Goal: Task Accomplishment & Management: Complete application form

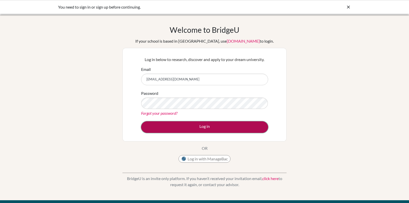
click at [185, 129] on button "Log in" at bounding box center [204, 128] width 127 height 12
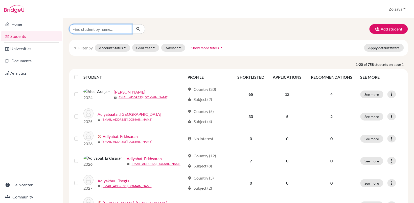
click at [93, 30] on input "Find student by name..." at bounding box center [100, 29] width 63 height 10
type input "munkh"
click button "submit" at bounding box center [138, 29] width 13 height 10
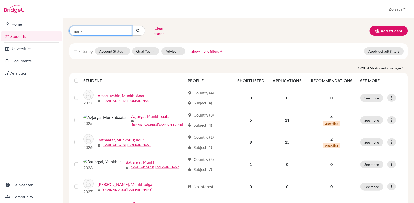
click at [91, 31] on input "munkh" at bounding box center [100, 31] width 63 height 10
type input "munkhtuguldur"
click button "submit" at bounding box center [138, 31] width 13 height 10
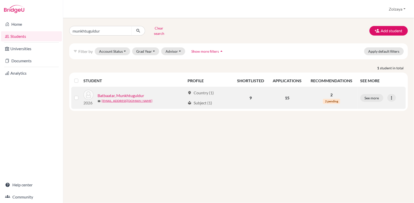
click at [126, 93] on link "Batbaatar, Munkhtuguldur" at bounding box center [121, 96] width 47 height 6
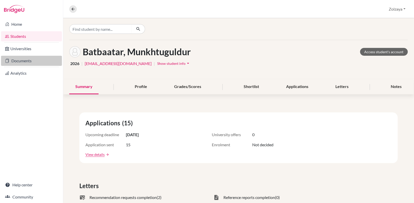
click at [17, 60] on link "Documents" at bounding box center [31, 61] width 61 height 10
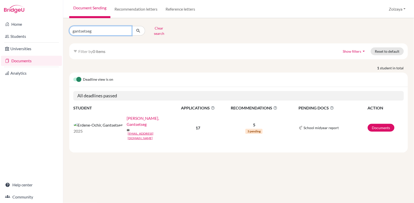
click at [126, 27] on input "gantsetseg" at bounding box center [100, 31] width 63 height 10
type input "munkhtuguldur"
click button "submit" at bounding box center [138, 31] width 13 height 10
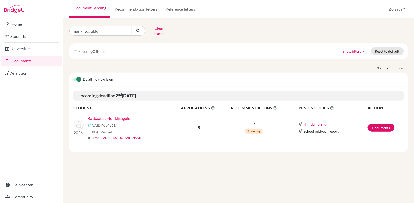
click at [103, 117] on link "Batbaatar, Munkhtuguldur" at bounding box center [111, 119] width 47 height 6
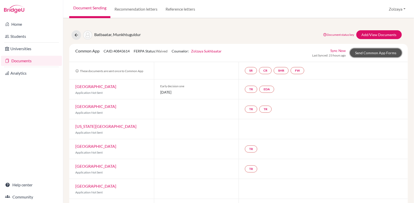
click at [365, 54] on link "Send Common App Forms" at bounding box center [376, 53] width 52 height 9
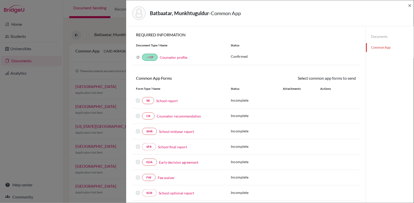
scroll to position [60, 0]
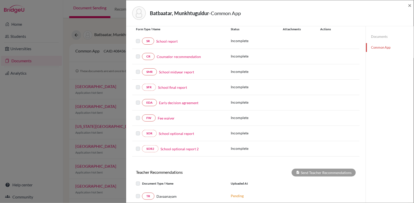
click at [163, 119] on link "Fee waiver" at bounding box center [166, 118] width 17 height 5
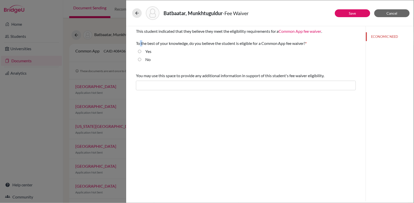
click at [144, 42] on span "This student indicated that they believe they meet the eligibility requirements…" at bounding box center [229, 37] width 186 height 17
drag, startPoint x: 144, startPoint y: 42, endPoint x: 141, endPoint y: 52, distance: 10.6
click at [141, 52] on input "Yes" at bounding box center [139, 52] width 3 height 6
radio input "true"
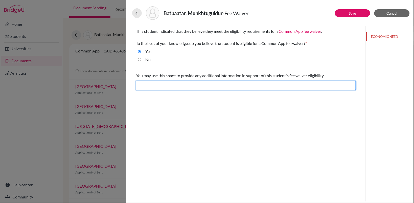
click at [186, 89] on input "text" at bounding box center [246, 86] width 220 height 10
type input "The student meets eligibility for fee waiver."
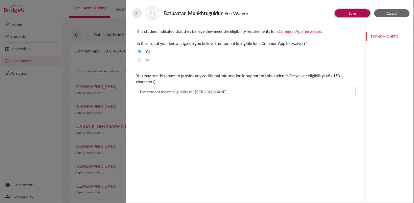
click at [357, 14] on button "Save" at bounding box center [352, 13] width 35 height 8
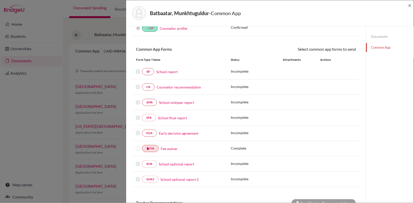
scroll to position [45, 0]
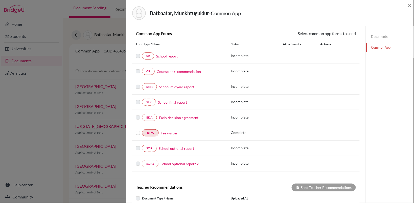
click at [139, 130] on label at bounding box center [138, 130] width 4 height 0
click at [0, 0] on input "checkbox" at bounding box center [0, 0] width 0 height 0
click at [343, 32] on link "Send" at bounding box center [345, 35] width 21 height 8
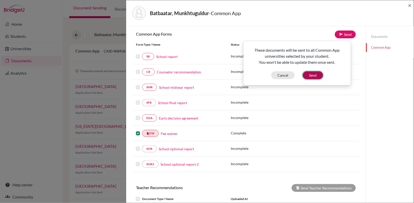
click at [315, 75] on button "Send" at bounding box center [313, 76] width 20 height 8
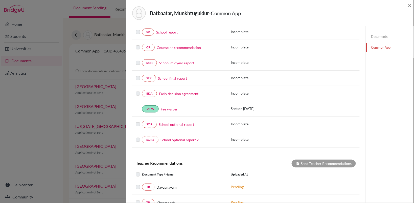
scroll to position [0, 0]
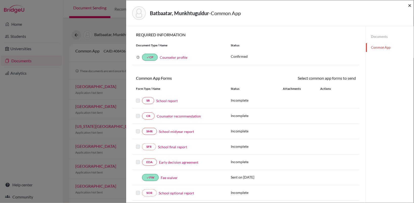
click at [409, 3] on span "×" at bounding box center [410, 5] width 4 height 7
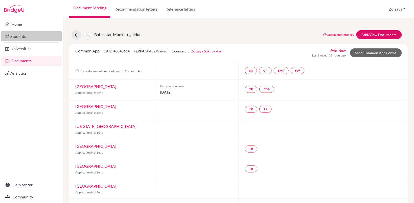
click at [18, 40] on link "Students" at bounding box center [31, 36] width 61 height 10
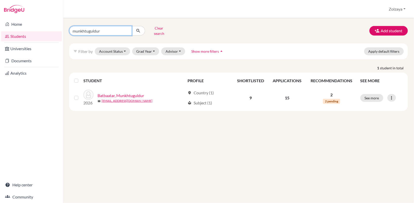
click at [126, 28] on input "munkhtuguldur" at bounding box center [100, 31] width 63 height 10
type input "davkharbayar"
click button "submit" at bounding box center [138, 31] width 13 height 10
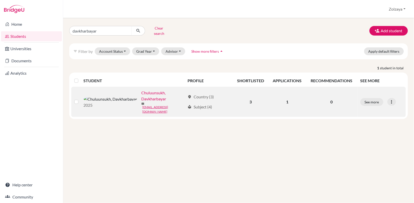
click at [141, 90] on link "Chuluunsukh, Davkharbayar" at bounding box center [163, 96] width 44 height 12
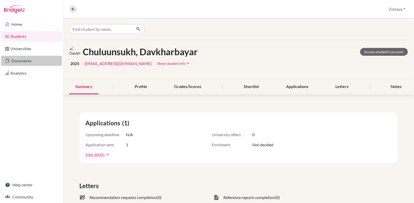
click at [22, 64] on link "Documents" at bounding box center [31, 61] width 61 height 10
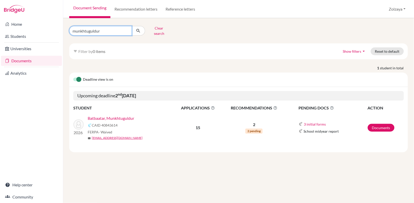
click at [127, 29] on input "munkhtuguldur" at bounding box center [100, 31] width 63 height 10
type input "davkharbayar"
click button "submit" at bounding box center [138, 31] width 13 height 10
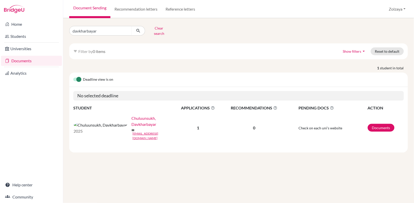
click at [131, 119] on link "Chuluunsukh, Davkharbayar" at bounding box center [154, 122] width 47 height 12
